Goal: Information Seeking & Learning: Understand process/instructions

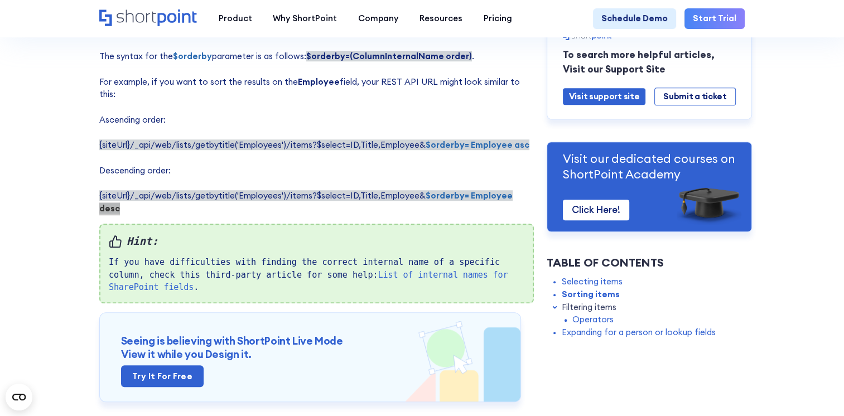
scroll to position [781, 0]
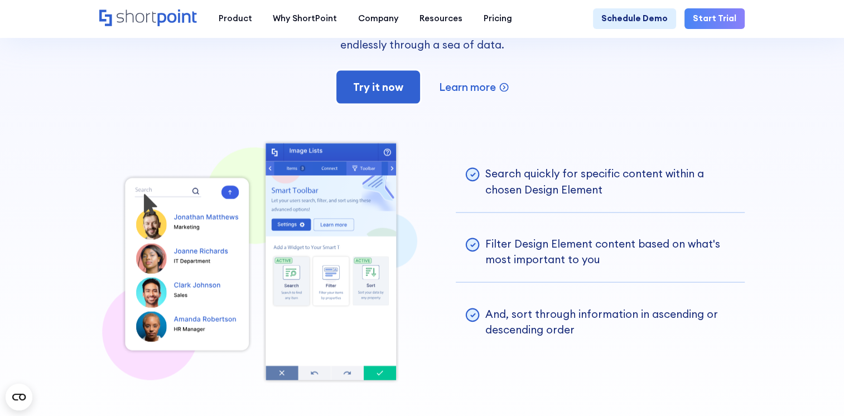
scroll to position [2232, 0]
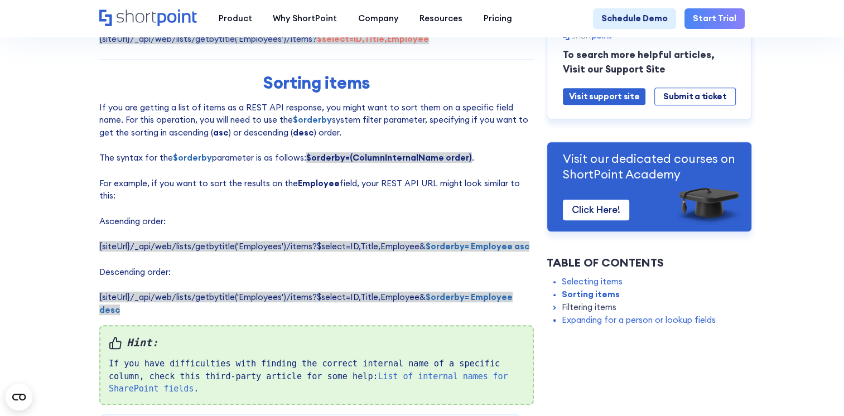
scroll to position [670, 0]
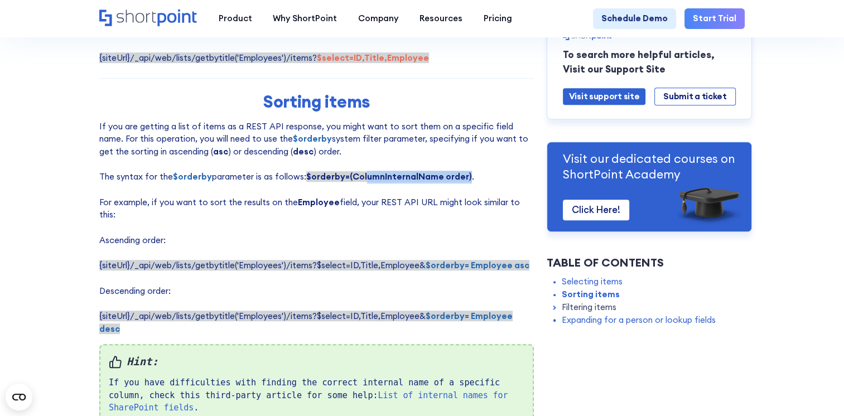
drag, startPoint x: 463, startPoint y: 186, endPoint x: 363, endPoint y: 179, distance: 100.2
click at [363, 179] on p "If you are getting a list of items as a REST API response, you might want to so…" at bounding box center [316, 228] width 435 height 215
click at [363, 179] on strong "$orderby=(ColumnInternalName order)" at bounding box center [389, 176] width 166 height 11
drag, startPoint x: 363, startPoint y: 179, endPoint x: 385, endPoint y: 223, distance: 49.2
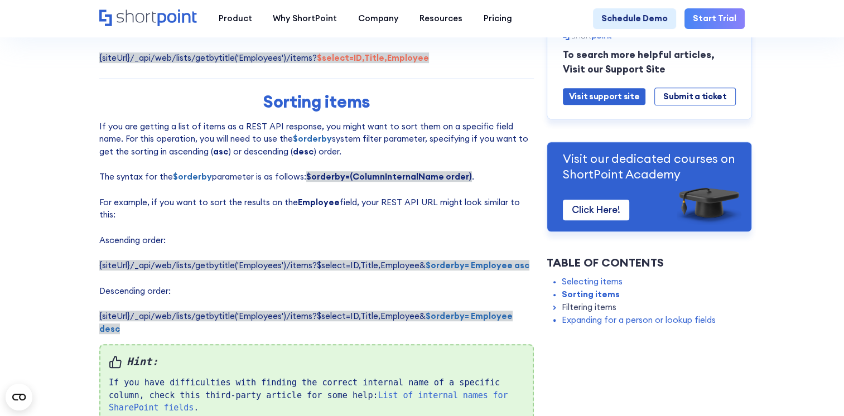
click at [385, 223] on p "If you are getting a list of items as a REST API response, you might want to so…" at bounding box center [316, 228] width 435 height 215
drag, startPoint x: 518, startPoint y: 259, endPoint x: 467, endPoint y: 258, distance: 51.9
click at [467, 260] on strong "$orderby= Employee asc" at bounding box center [478, 265] width 104 height 11
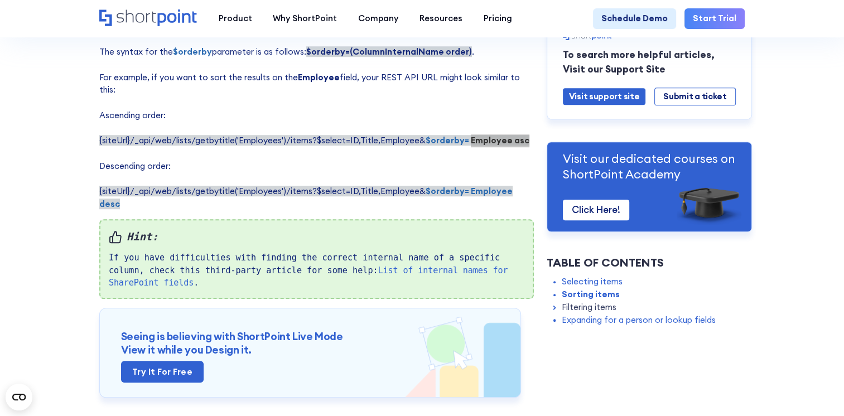
scroll to position [837, 0]
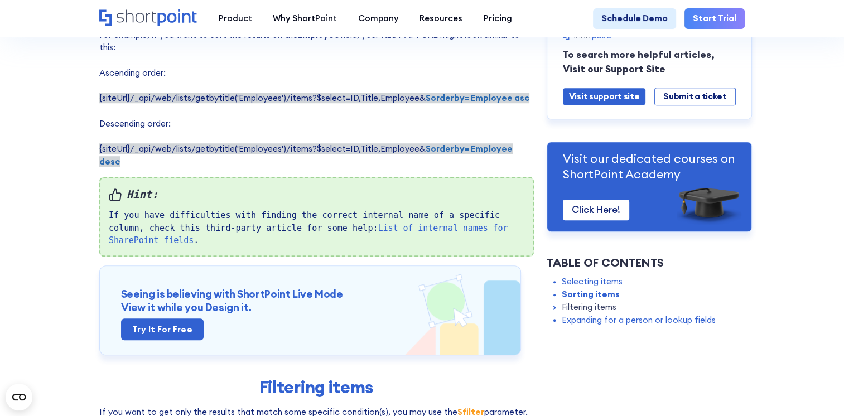
click at [375, 115] on p "If you are getting a list of items as a REST API response, you might want to so…" at bounding box center [316, 60] width 435 height 215
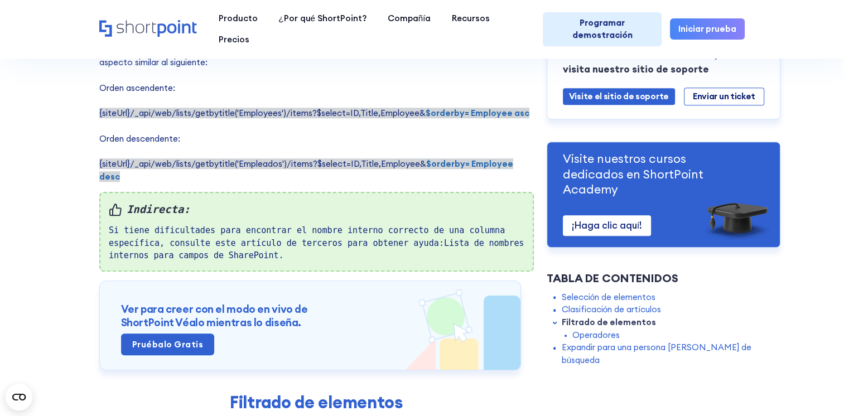
scroll to position [781, 0]
